Goal: Transaction & Acquisition: Purchase product/service

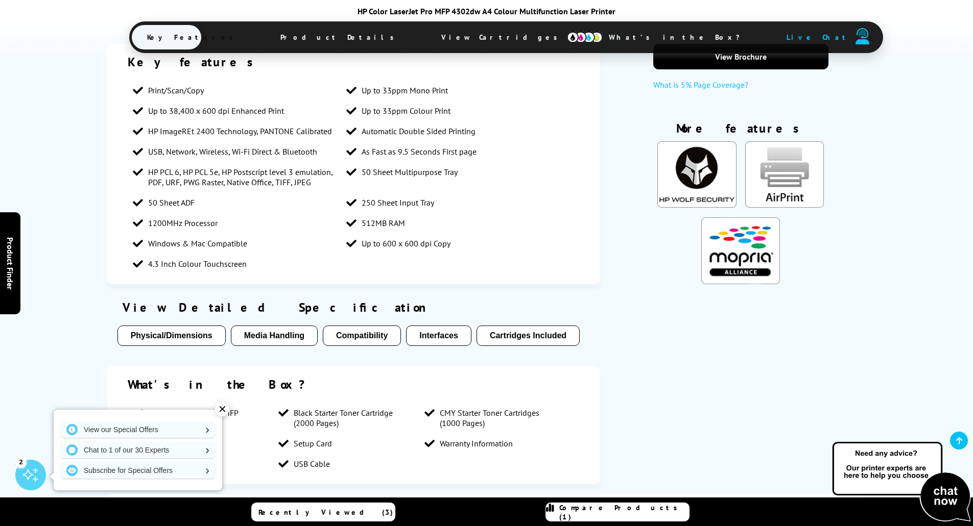
scroll to position [766, 0]
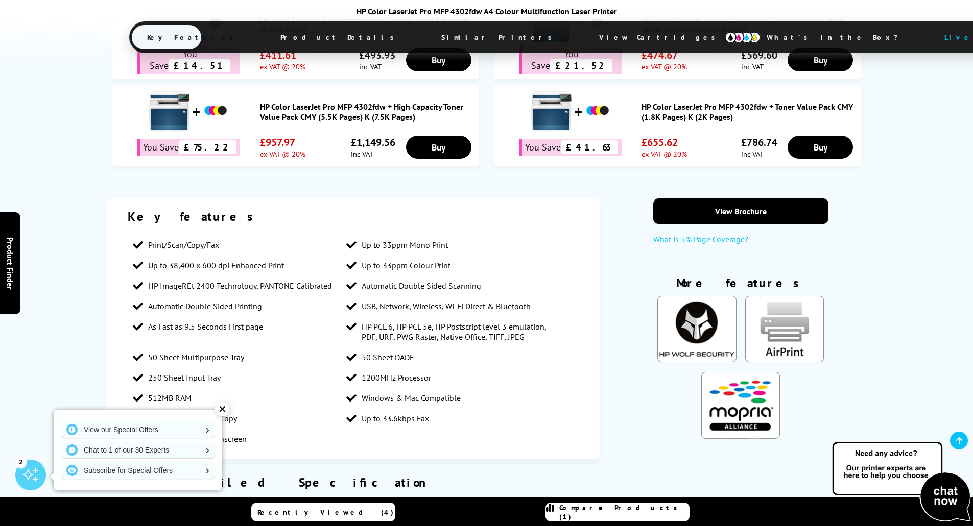
scroll to position [766, 0]
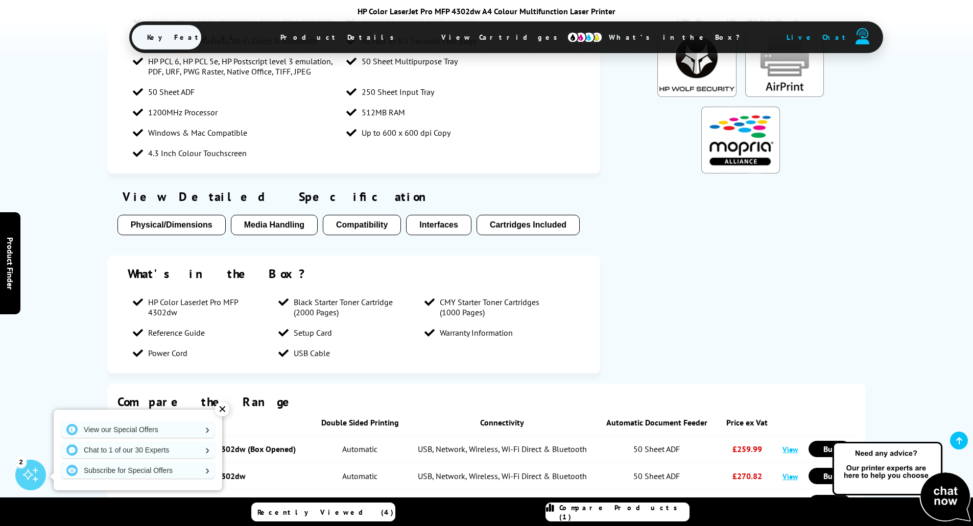
scroll to position [945, 0]
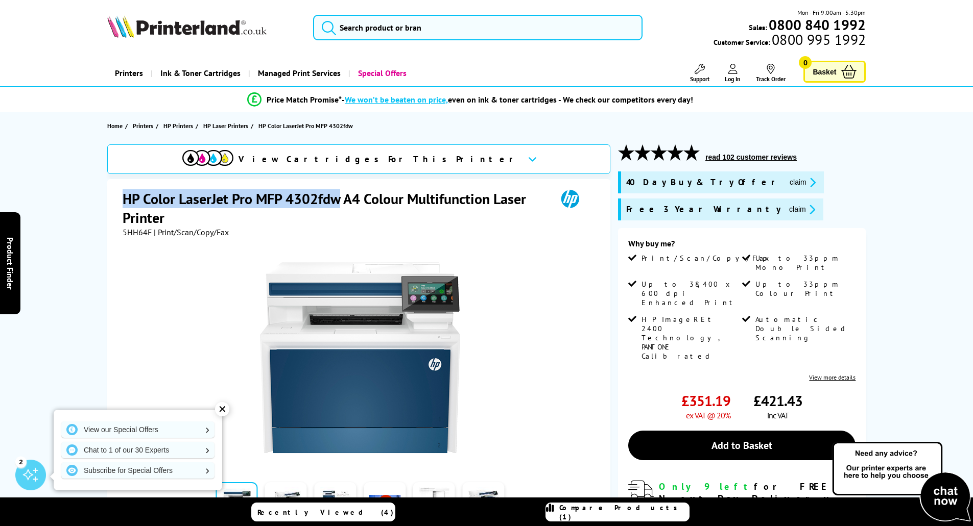
drag, startPoint x: 124, startPoint y: 197, endPoint x: 342, endPoint y: 192, distance: 218.1
click at [342, 192] on h1 "HP Color LaserJet Pro MFP 4302fdw A4 Colour Multifunction Laser Printer" at bounding box center [335, 208] width 424 height 38
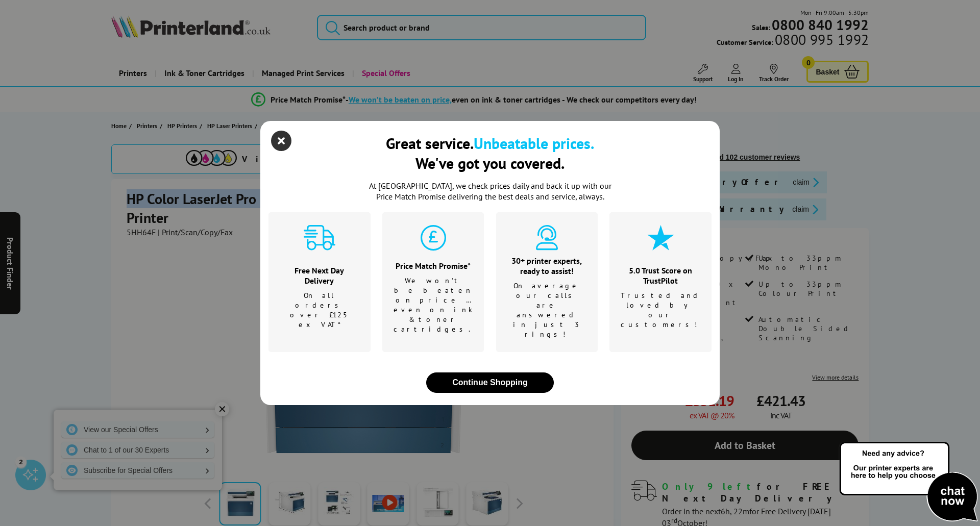
click at [275, 151] on icon "close modal" at bounding box center [281, 141] width 20 height 20
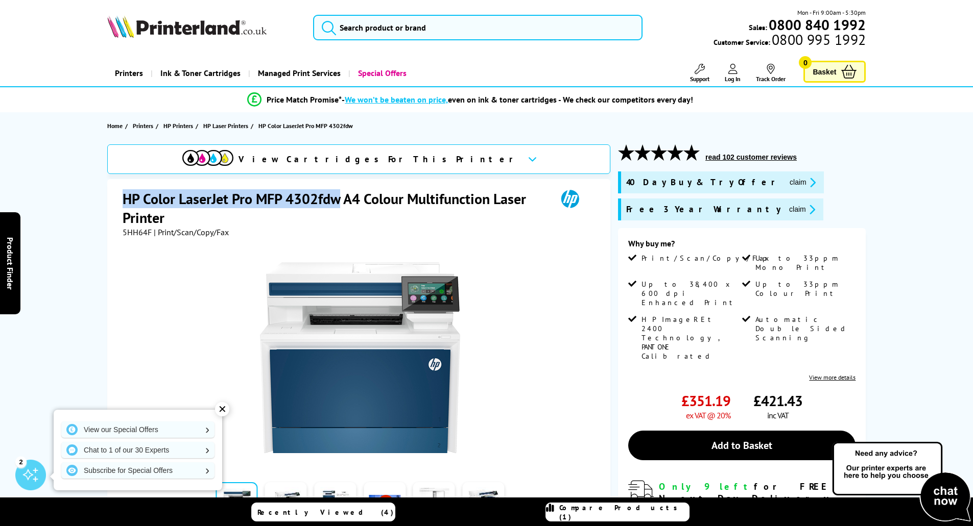
drag, startPoint x: 945, startPoint y: 33, endPoint x: 951, endPoint y: 5, distance: 28.2
click at [944, 33] on header "Mon - Fri 9:00am - 5:30pm Sales: 0800 840 1992 Customer Service: 0800 995 1992" at bounding box center [486, 43] width 973 height 87
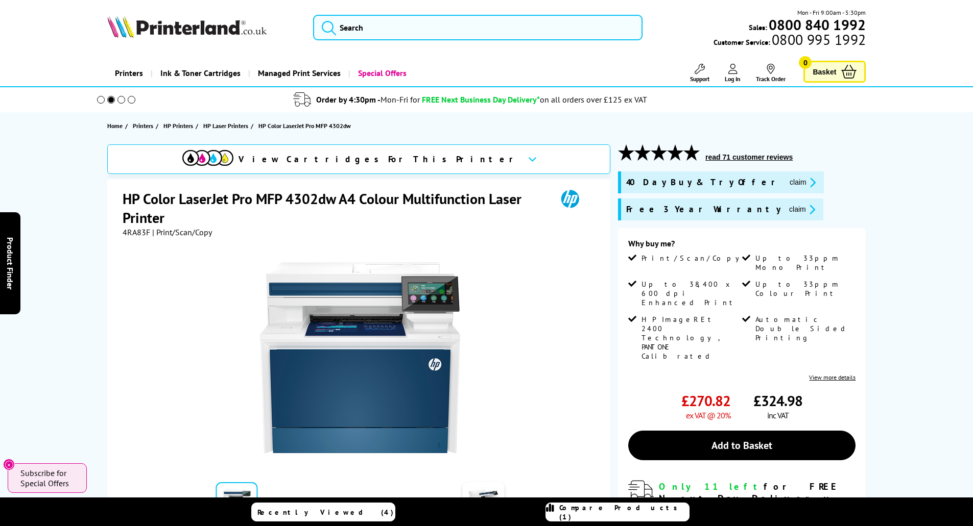
click at [120, 179] on div "HP Color LaserJet Pro MFP 4302dw A4 Colour Multifunction Laser Printer 4RA83F |…" at bounding box center [358, 408] width 503 height 459
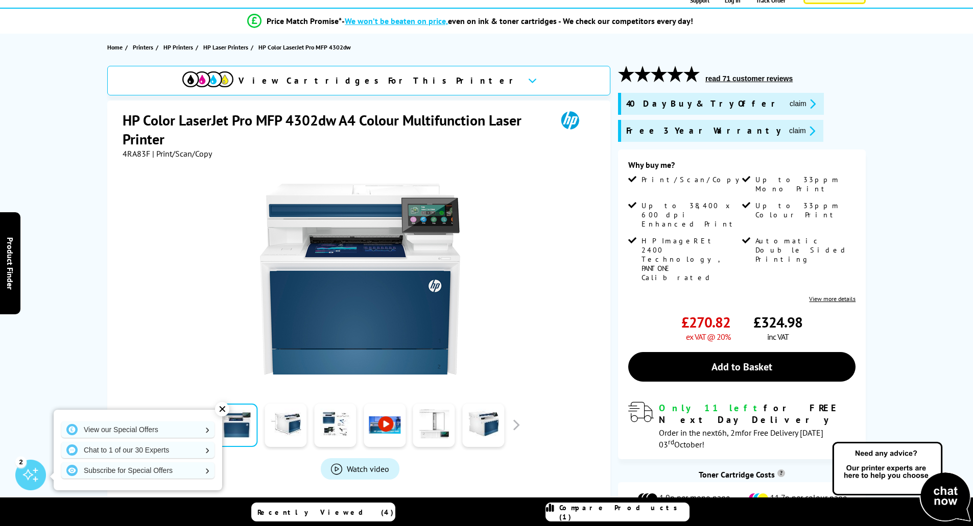
click at [218, 412] on div "✕" at bounding box center [222, 409] width 14 height 14
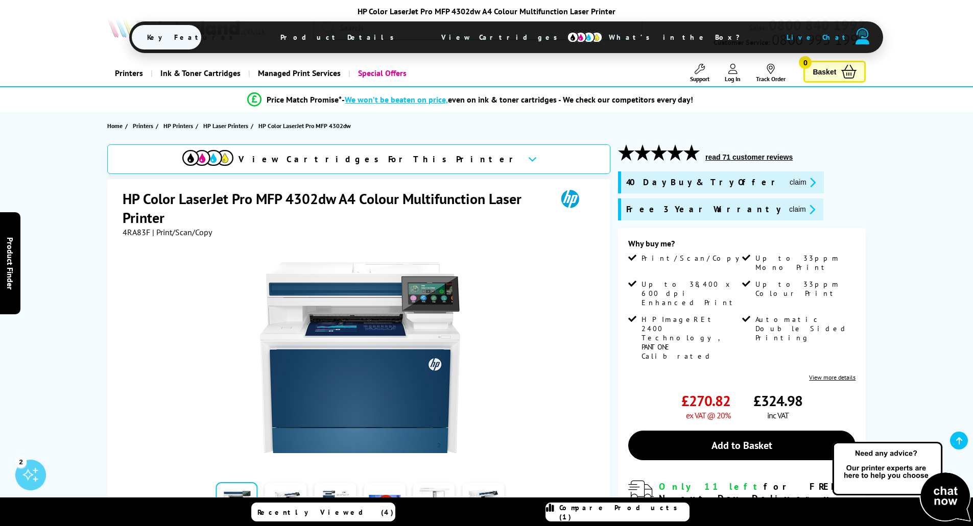
scroll to position [357, 0]
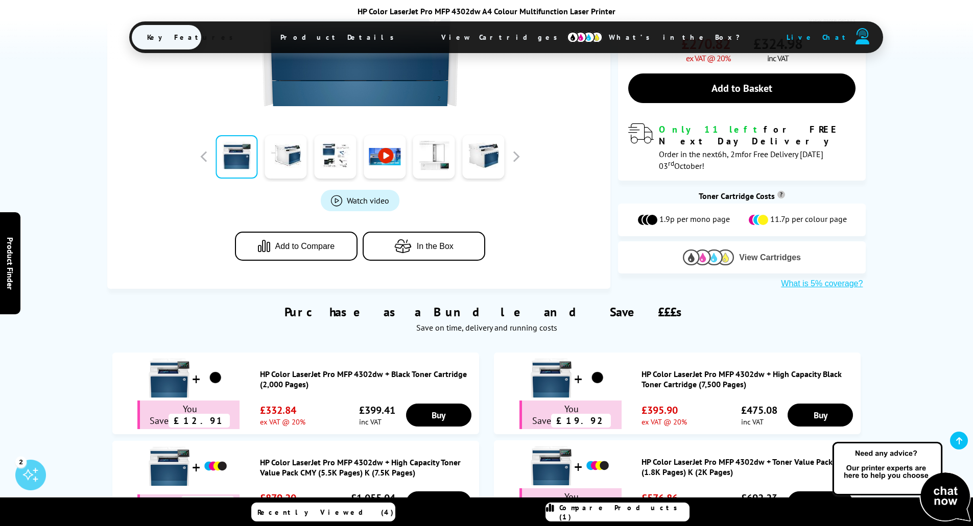
drag, startPoint x: 752, startPoint y: 198, endPoint x: 730, endPoint y: 200, distance: 22.1
click at [730, 250] on img at bounding box center [708, 258] width 51 height 16
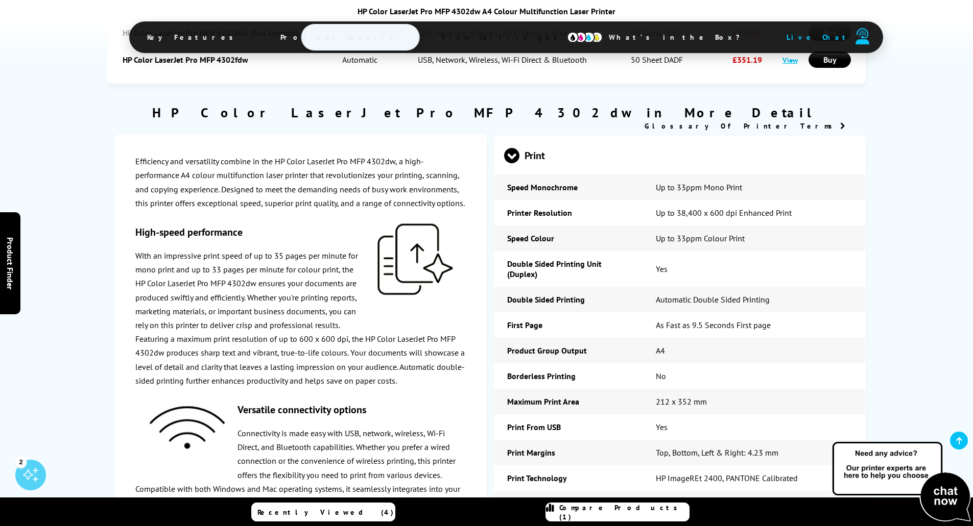
scroll to position [2724, 0]
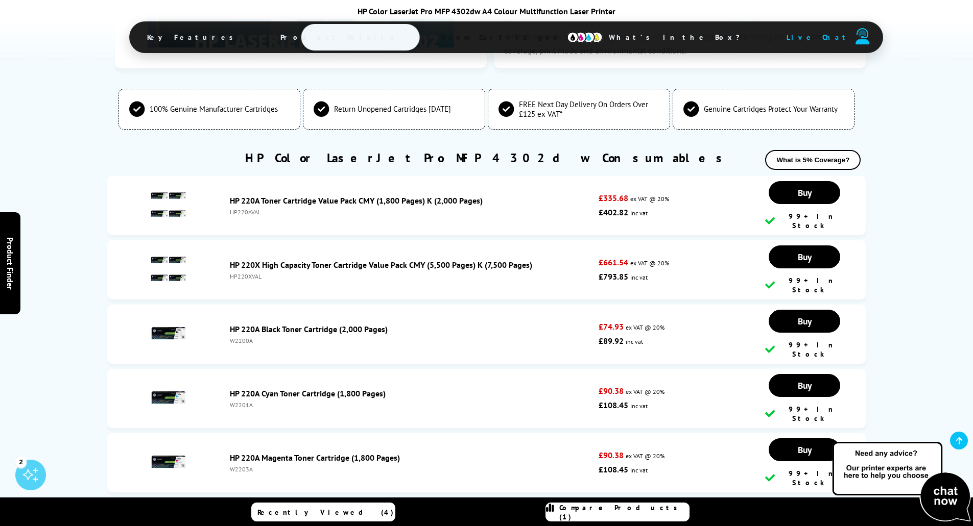
click at [369, 196] on link "HP 220A Toner Cartridge Value Pack CMY (1,800 Pages) K (2,000 Pages)" at bounding box center [356, 201] width 253 height 10
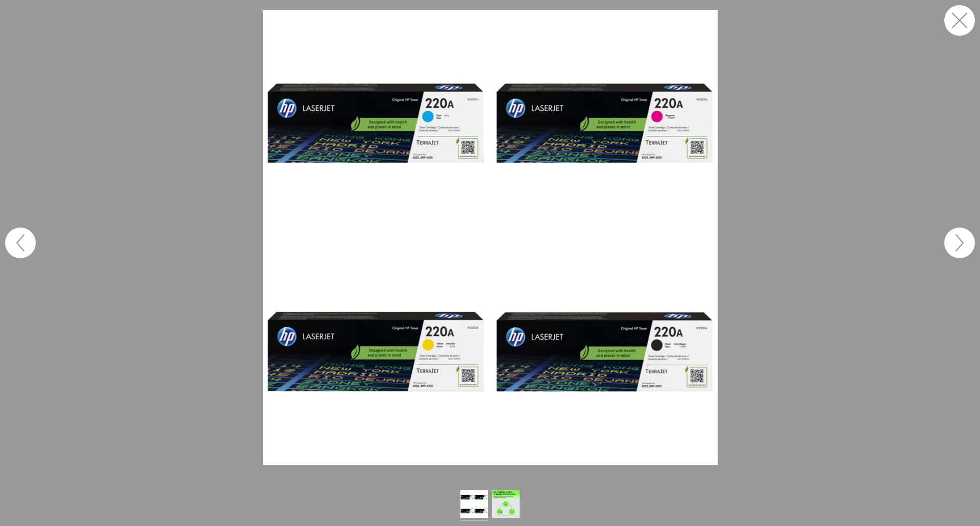
click at [665, 353] on img at bounding box center [490, 237] width 455 height 455
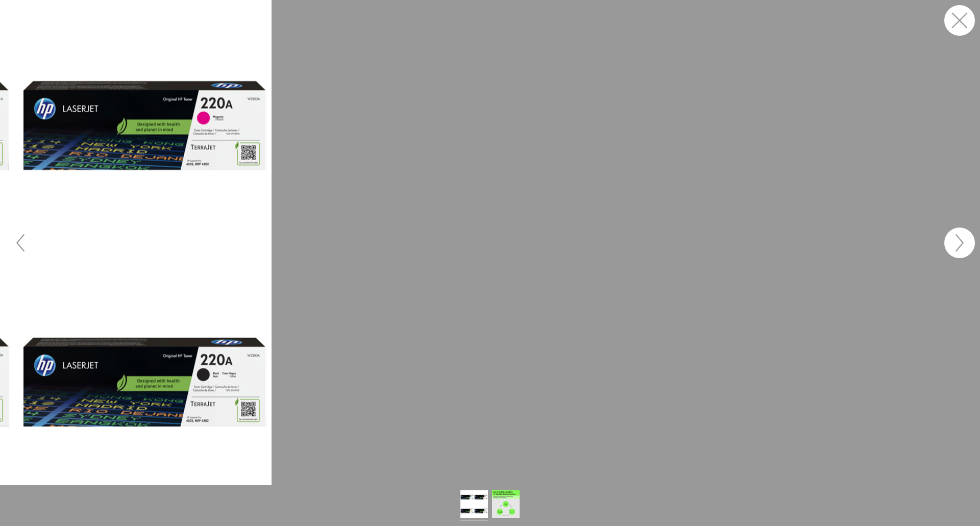
click at [955, 26] on button "button" at bounding box center [960, 20] width 31 height 31
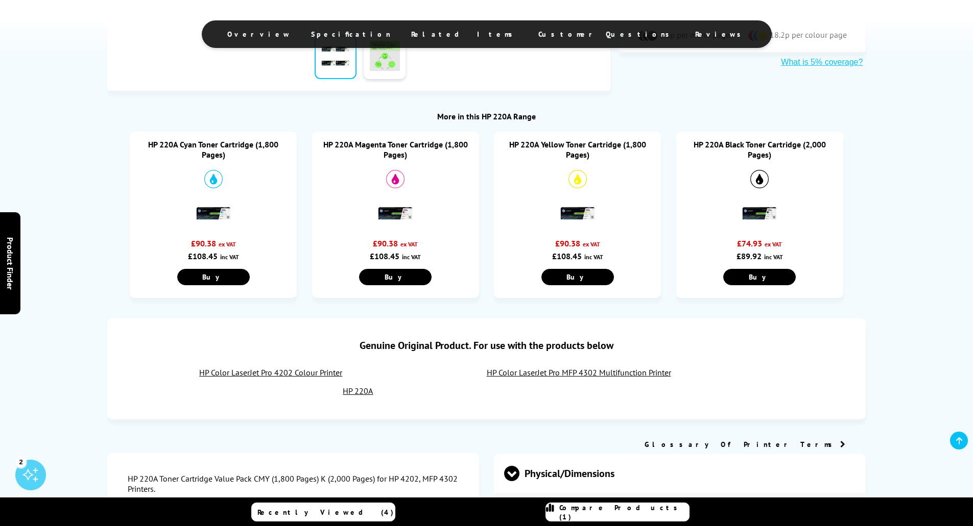
scroll to position [460, 0]
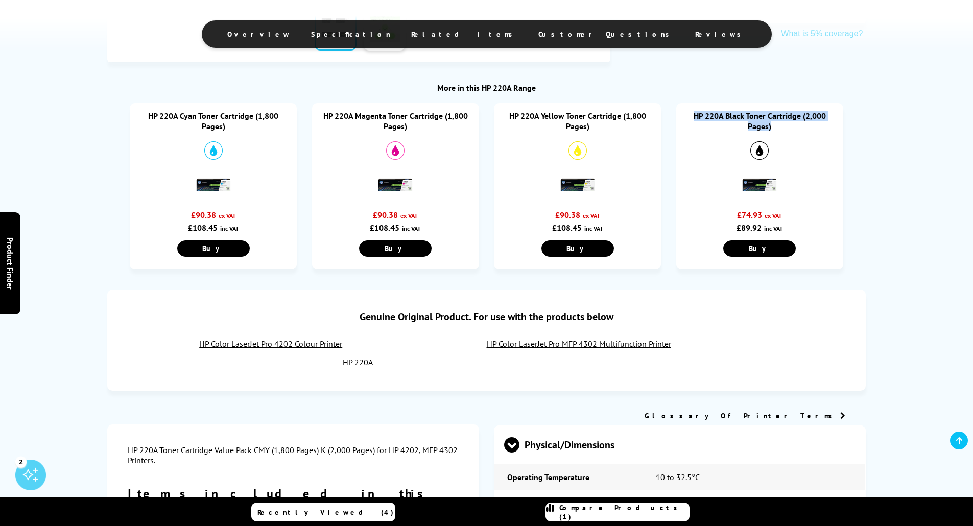
drag, startPoint x: 689, startPoint y: 114, endPoint x: 782, endPoint y: 132, distance: 94.0
click at [782, 132] on div "HP 220A Black Toner Cartridge (2,000 Pages) £74.93 ex VAT £89.92 inc VAT Buy" at bounding box center [759, 186] width 167 height 166
click at [774, 117] on link "HP 220A Black Toner Cartridge (2,000 Pages)" at bounding box center [759, 121] width 132 height 20
